Goal: Navigation & Orientation: Find specific page/section

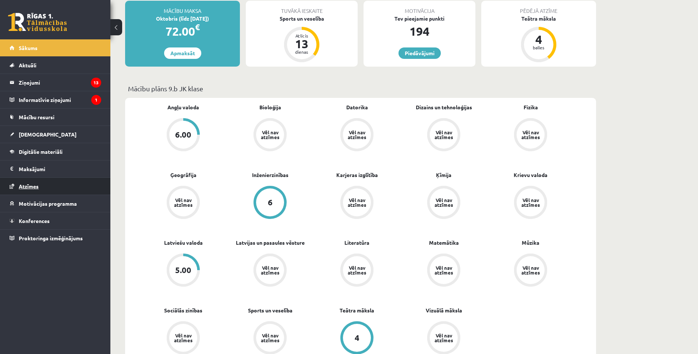
scroll to position [184, 0]
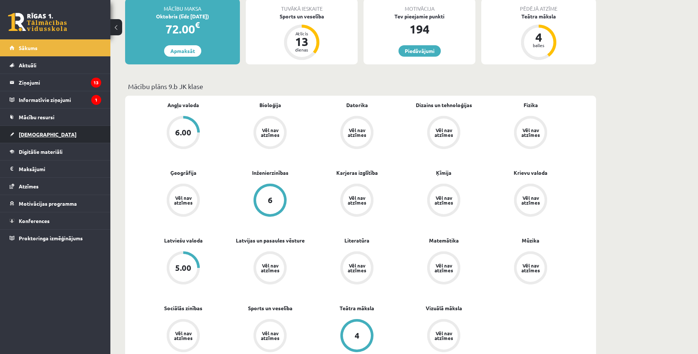
click at [26, 132] on span "[DEMOGRAPHIC_DATA]" at bounding box center [48, 134] width 58 height 7
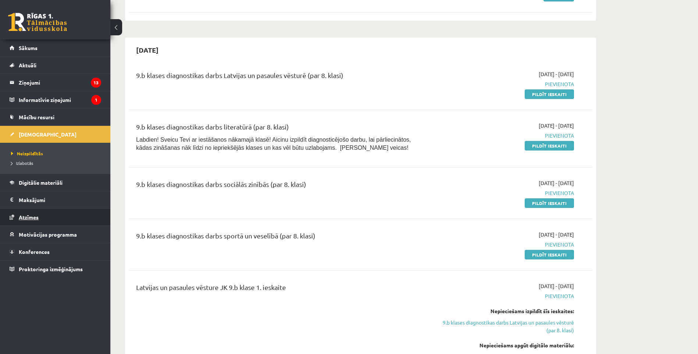
click at [22, 223] on link "Atzīmes" at bounding box center [56, 217] width 92 height 17
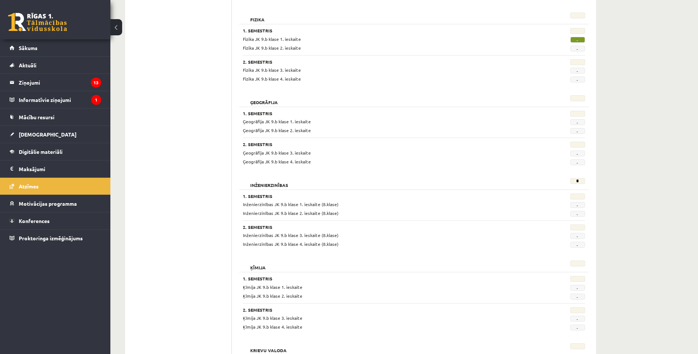
scroll to position [441, 0]
click at [23, 134] on span "[DEMOGRAPHIC_DATA]" at bounding box center [48, 134] width 58 height 7
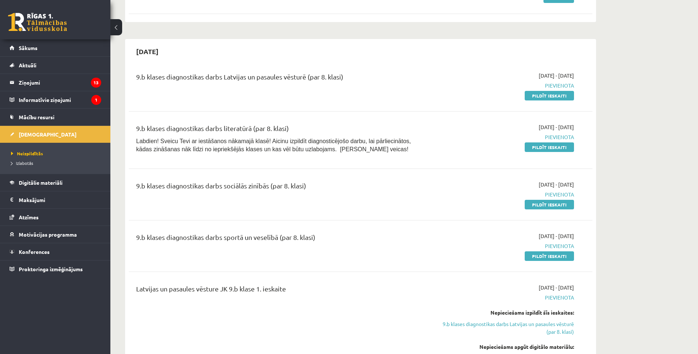
scroll to position [37, 0]
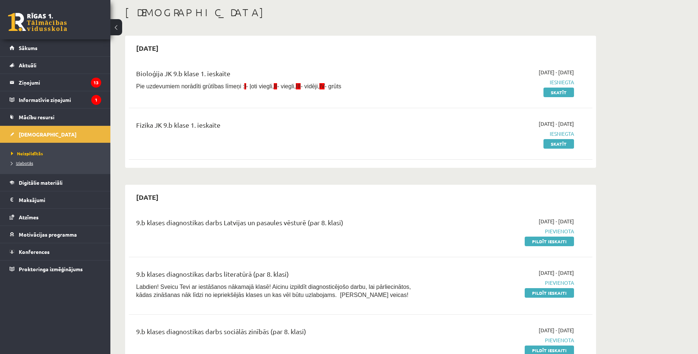
click at [15, 162] on span "Izlabotās" at bounding box center [22, 163] width 22 height 6
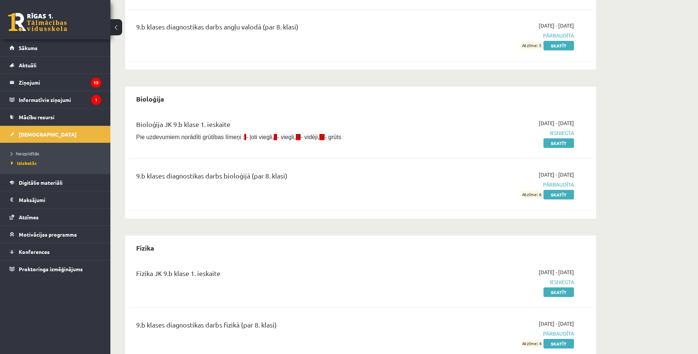
scroll to position [141, 0]
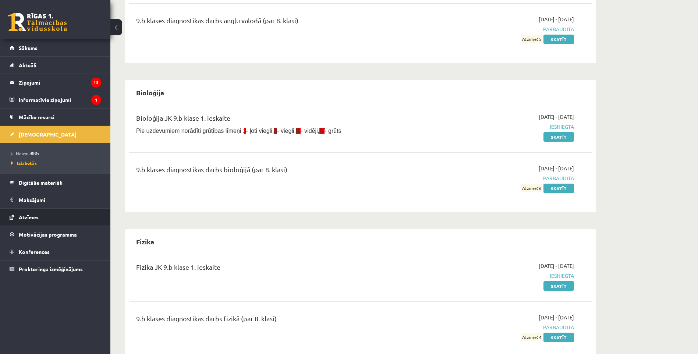
click at [19, 216] on span "Atzīmes" at bounding box center [29, 217] width 20 height 7
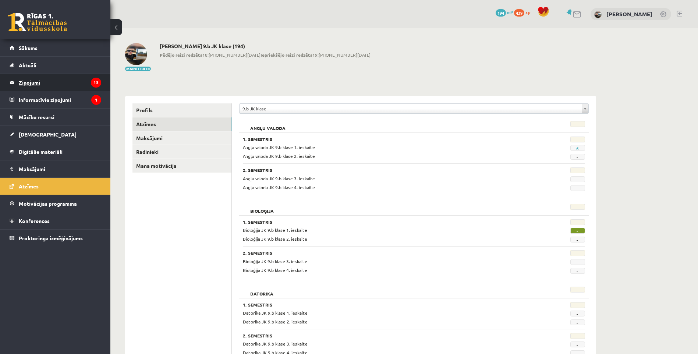
click at [50, 80] on legend "Ziņojumi 13" at bounding box center [60, 82] width 82 height 17
